Goal: Transaction & Acquisition: Purchase product/service

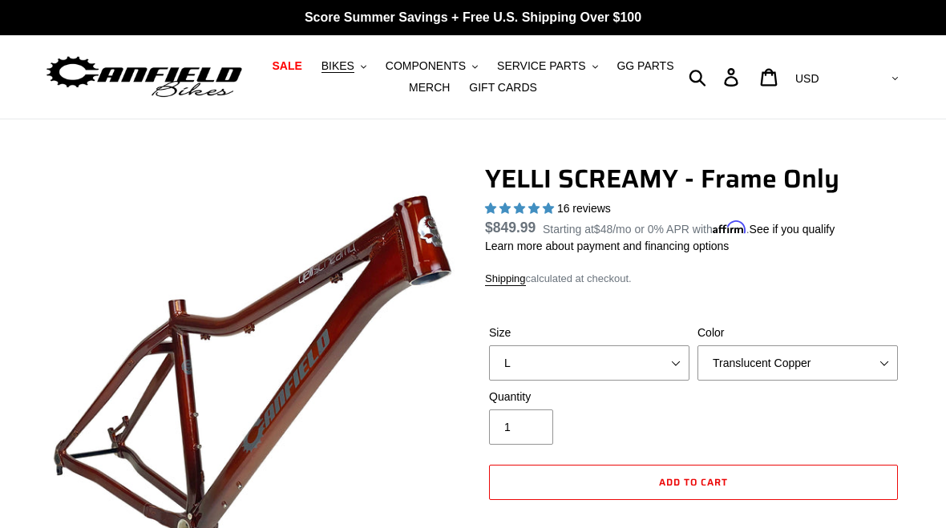
select select "L"
select select "highest-rating"
click at [349, 58] on button "BIKES .cls-1{fill:#231f20}" at bounding box center [344, 66] width 61 height 22
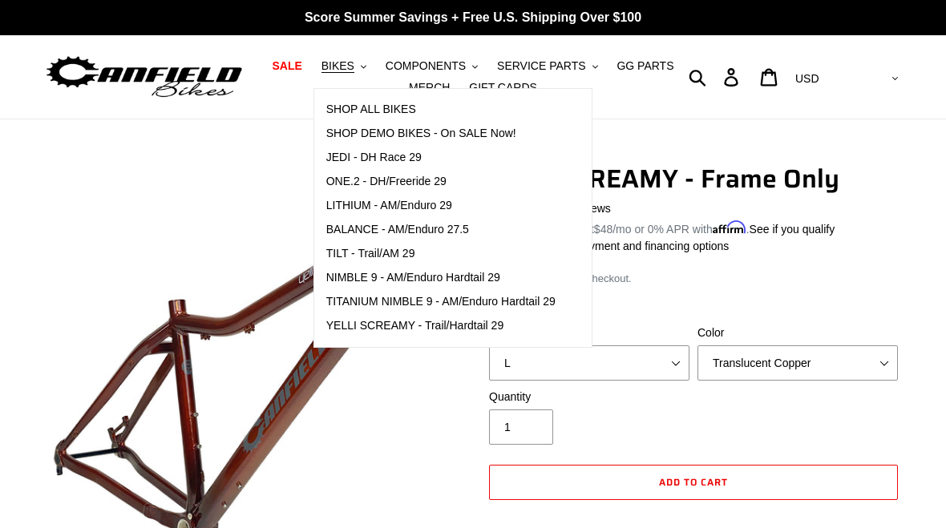
click at [400, 114] on span "SHOP ALL BIKES" at bounding box center [371, 110] width 90 height 14
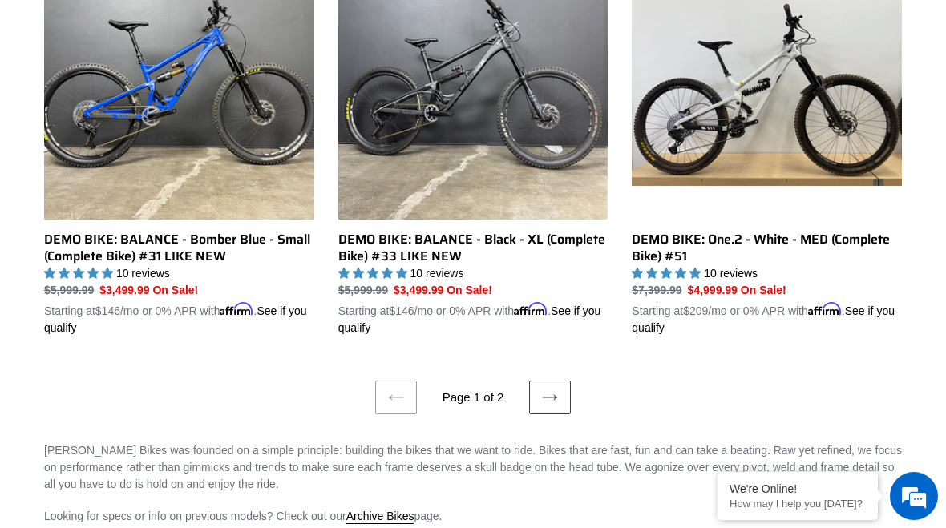
click at [560, 381] on link "Next page" at bounding box center [550, 398] width 42 height 34
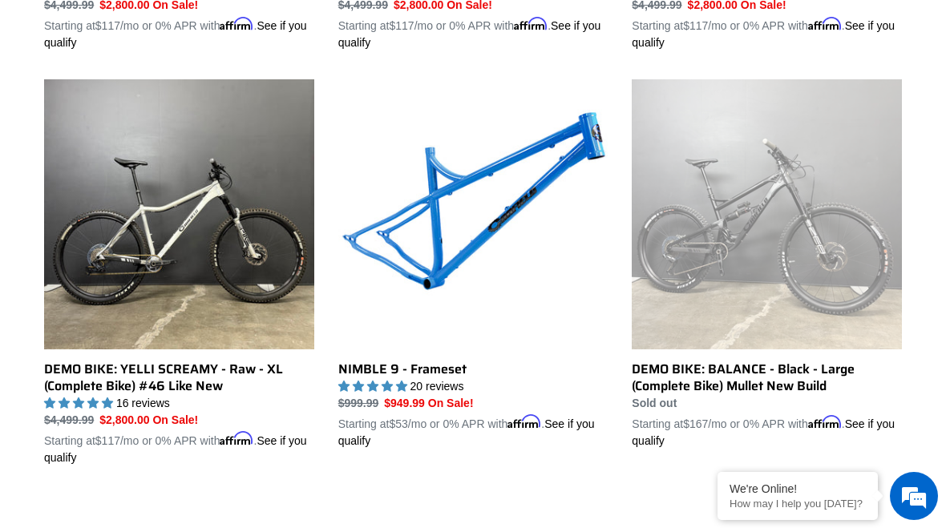
scroll to position [814, 0]
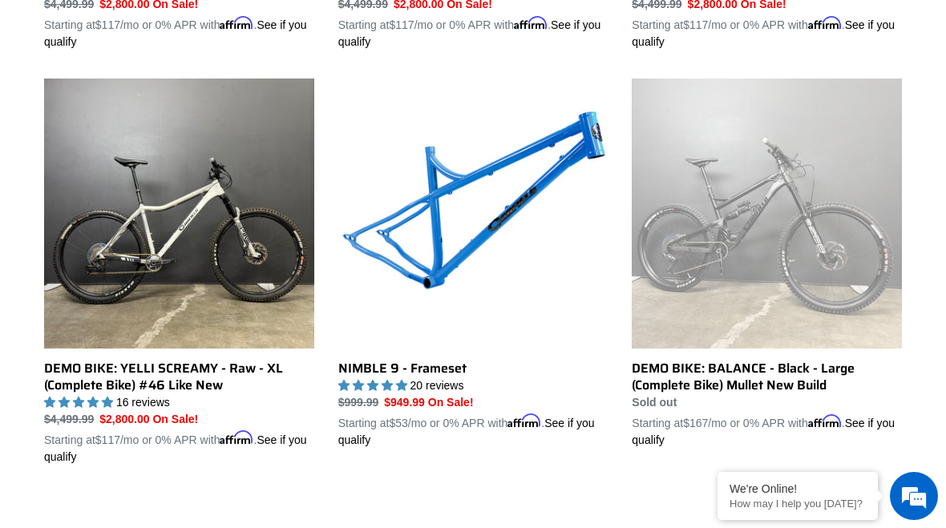
click at [434, 269] on link "NIMBLE 9 - Frameset" at bounding box center [473, 264] width 270 height 370
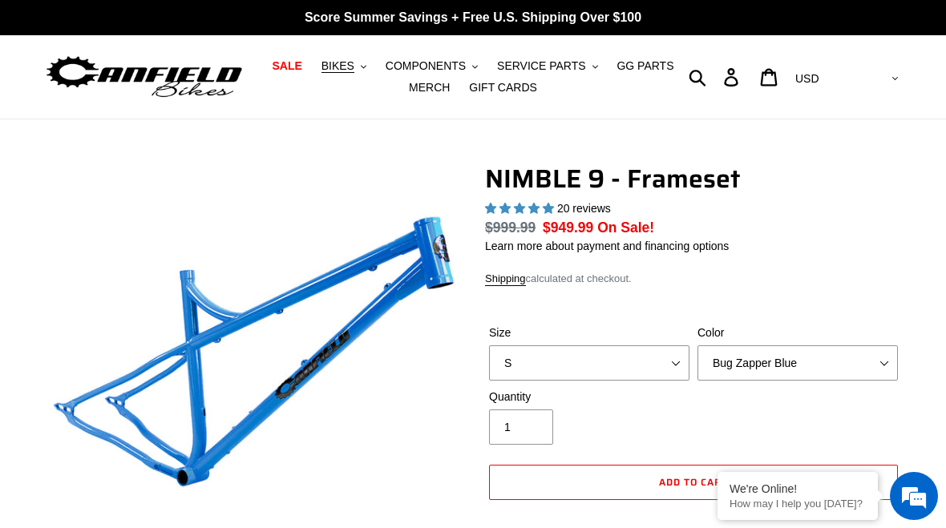
select select "highest-rating"
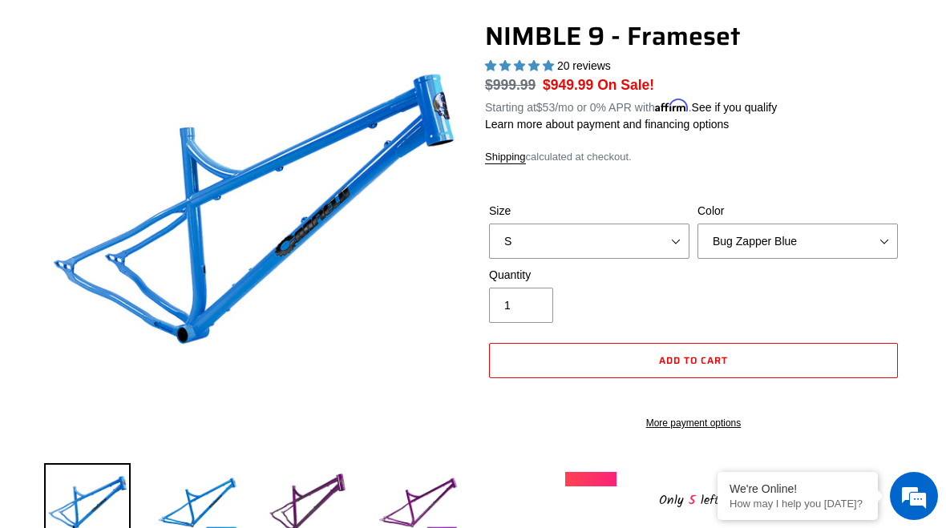
scroll to position [139, 0]
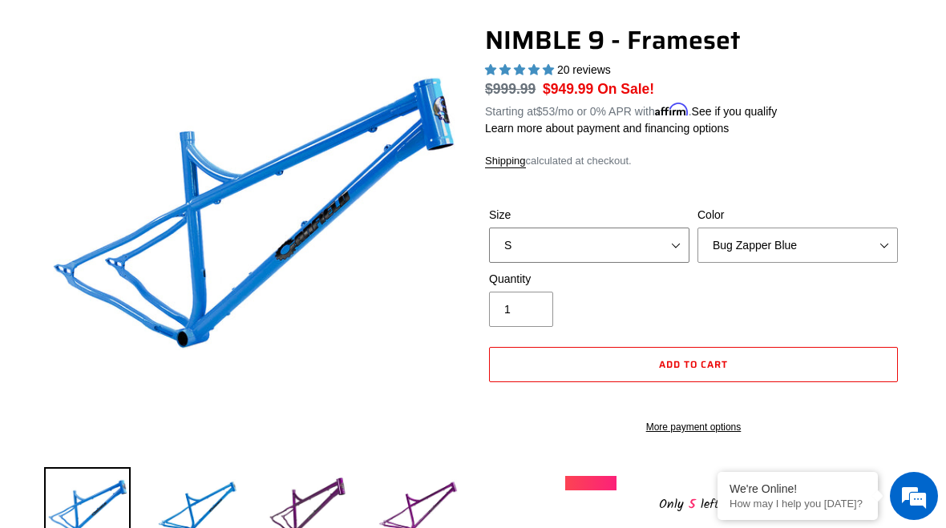
click at [649, 248] on select "S M L XL" at bounding box center [589, 245] width 200 height 35
select select "L"
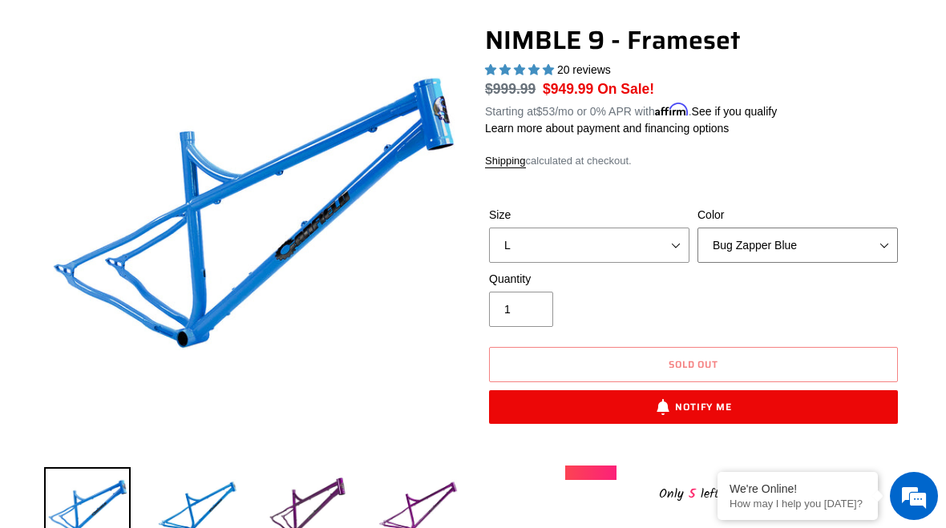
click at [869, 249] on select "Bug Zapper Blue Purple Haze -Sold Out Galaxy Black" at bounding box center [798, 245] width 200 height 35
select select "Galaxy Black"
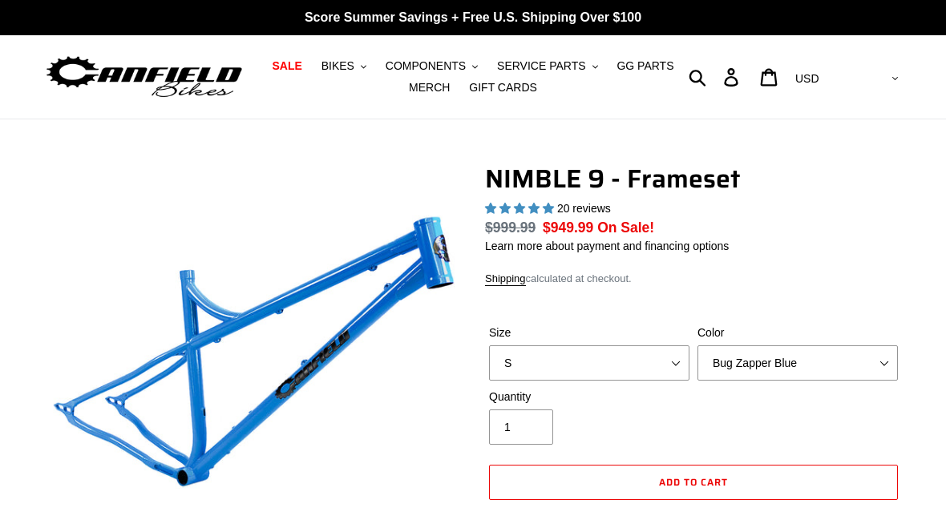
select select "highest-rating"
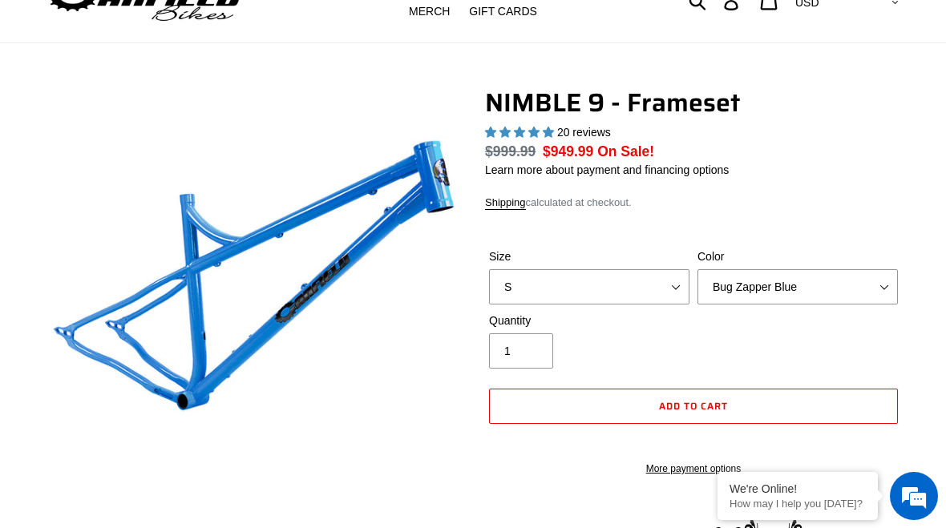
scroll to position [77, 0]
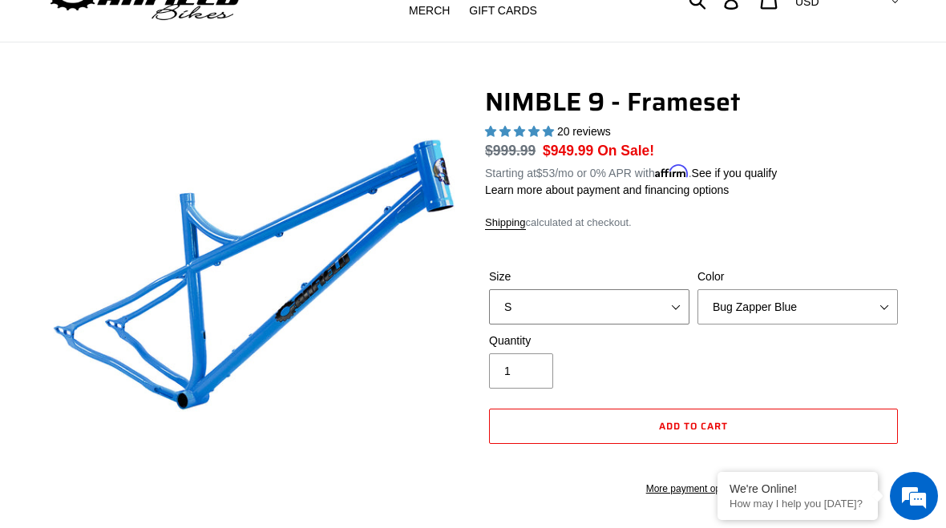
click at [671, 317] on select "S M L XL" at bounding box center [589, 306] width 200 height 35
select select "L"
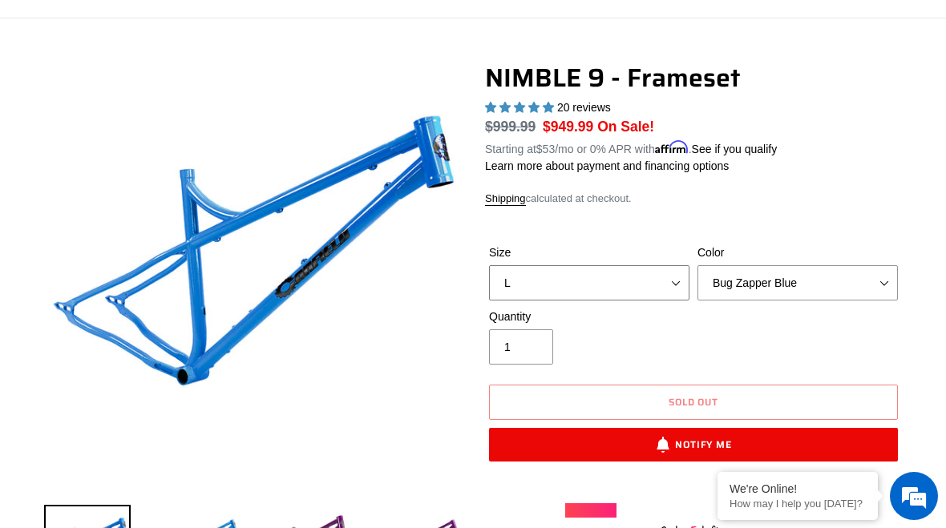
scroll to position [104, 0]
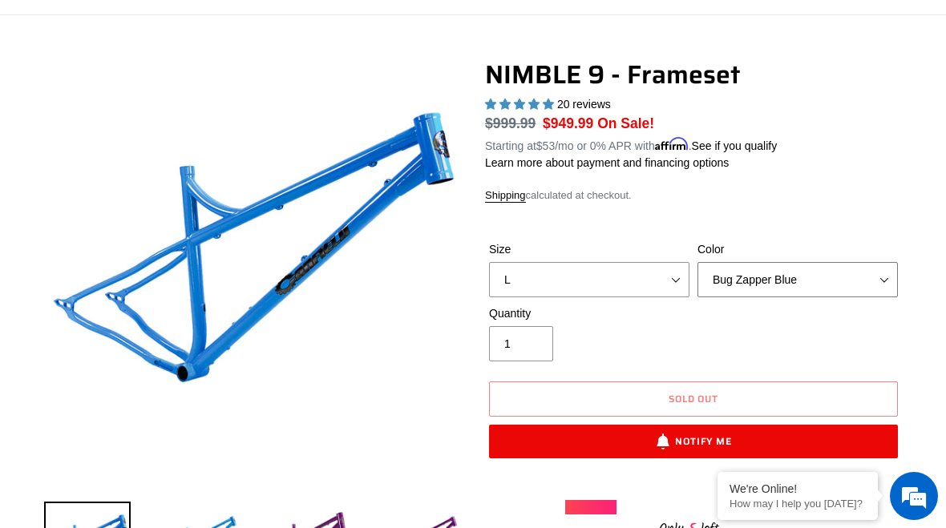
click at [874, 272] on select "Bug Zapper Blue Purple Haze -Sold Out Galaxy Black" at bounding box center [798, 279] width 200 height 35
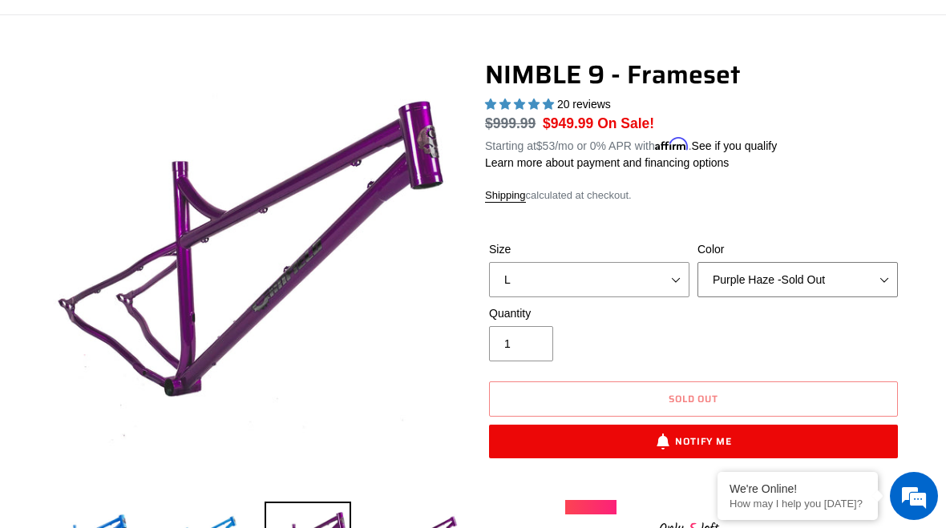
click at [846, 291] on select "Bug Zapper Blue Purple Haze -Sold Out Galaxy Black" at bounding box center [798, 279] width 200 height 35
select select "Galaxy Black"
